Goal: Task Accomplishment & Management: Manage account settings

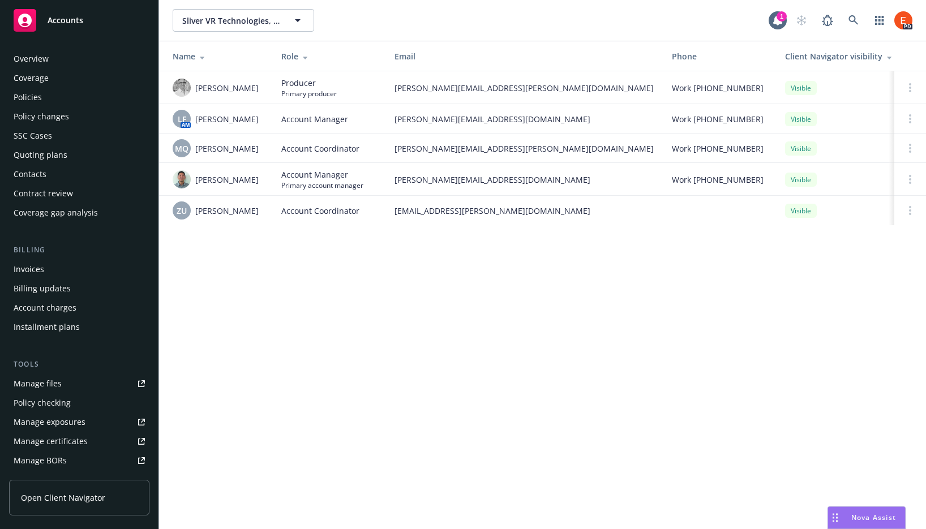
scroll to position [189, 0]
